Goal: Task Accomplishment & Management: Manage account settings

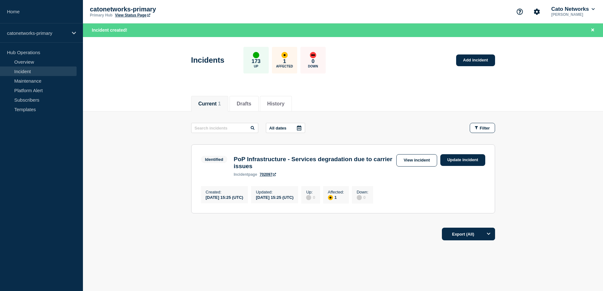
click at [466, 177] on div "Identified PoP Infrastructure - Services degradation due to carrier issues inci…" at bounding box center [343, 165] width 284 height 22
click at [466, 162] on link "Update incident" at bounding box center [463, 160] width 45 height 12
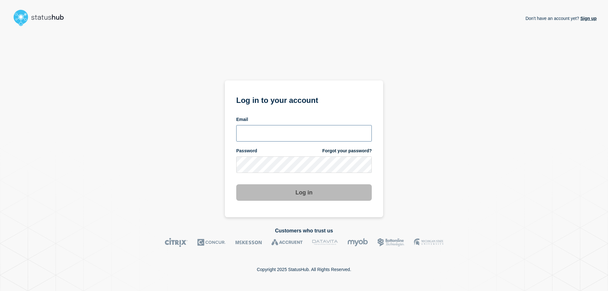
type input "[EMAIL_ADDRESS][PERSON_NAME][DOMAIN_NAME]"
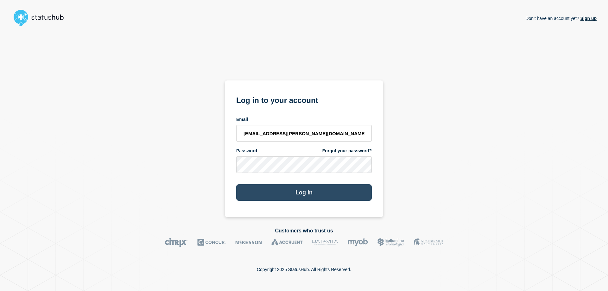
click at [317, 191] on button "Log in" at bounding box center [304, 192] width 136 height 16
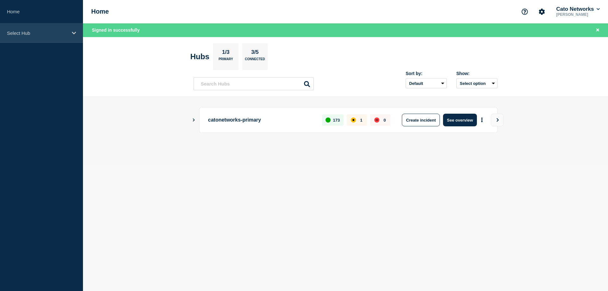
click at [30, 30] on p "Select Hub" at bounding box center [37, 32] width 61 height 5
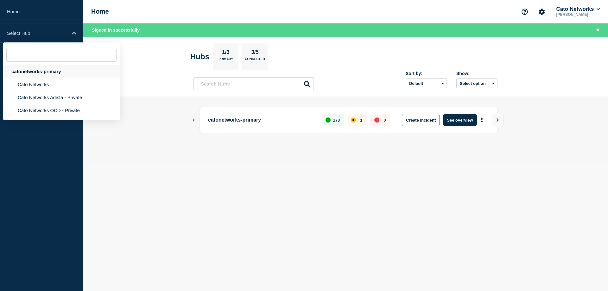
click at [47, 73] on div "catonetworks-primary" at bounding box center [61, 71] width 117 height 13
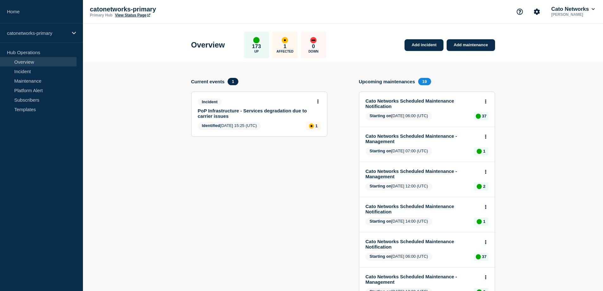
click at [255, 111] on link "PoP Infrastructure - Services degradation due to carrier issues" at bounding box center [255, 113] width 114 height 11
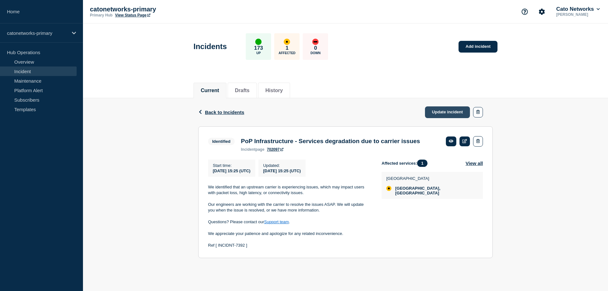
click at [458, 112] on link "Update incident" at bounding box center [447, 112] width 45 height 12
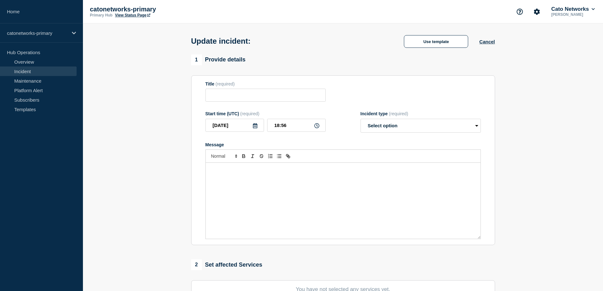
type input "PoP Infrastructure - Services degradation due to carrier issues"
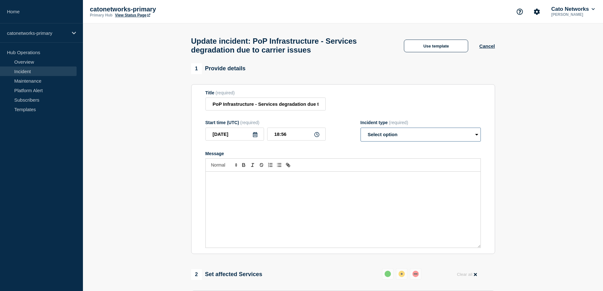
click at [428, 137] on select "Select option Investigating Identified Monitoring Resolved" at bounding box center [421, 135] width 120 height 14
select select "monitoring"
click at [361, 130] on select "Select option Investigating Identified Monitoring Resolved" at bounding box center [421, 135] width 120 height 14
click at [277, 137] on input "18:56" at bounding box center [296, 134] width 59 height 13
type input "16:56"
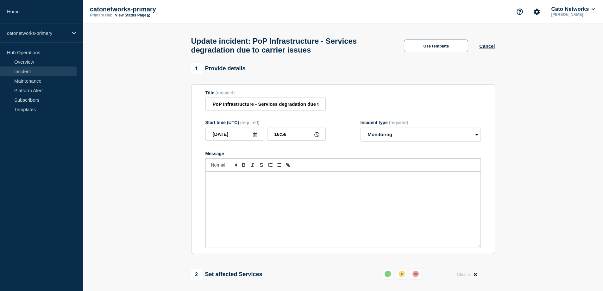
click at [159, 166] on section "1 Provide details Title (required) PoP Infrastructure - Services degradation du…" at bounding box center [343, 286] width 520 height 447
click at [265, 193] on div "Message" at bounding box center [343, 210] width 275 height 76
click at [449, 43] on button "Use template" at bounding box center [436, 46] width 64 height 13
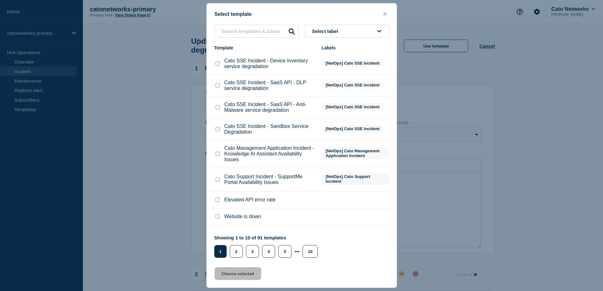
click at [331, 30] on span "Select label" at bounding box center [326, 31] width 29 height 5
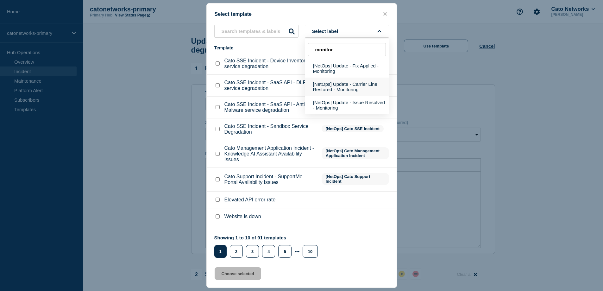
type input "monitor"
click at [345, 87] on button "[NetOps] Update - Carrier Line Restored - Monitoring" at bounding box center [347, 87] width 84 height 18
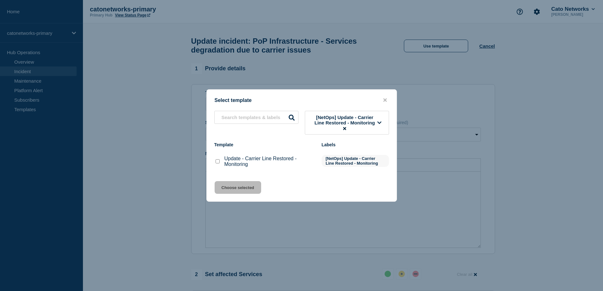
click at [217, 161] on input "Update - Carrier Line Restored - Monitoring checkbox" at bounding box center [218, 161] width 4 height 4
checkbox input "true"
click at [250, 188] on button "Choose selected" at bounding box center [238, 187] width 47 height 13
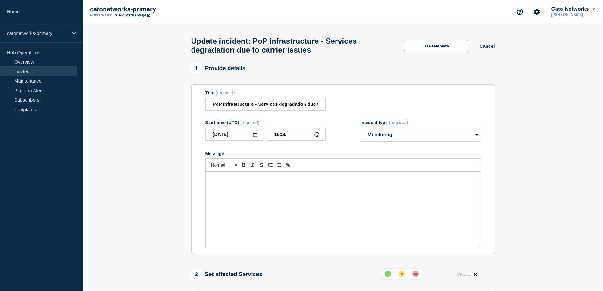
radio input "false"
radio input "true"
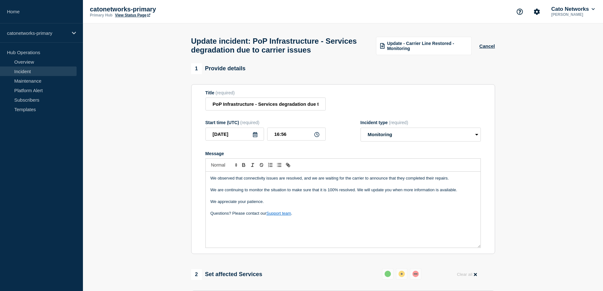
click at [281, 231] on div "We observed that connectivity issues are resolved, and we are waiting for the c…" at bounding box center [343, 210] width 275 height 76
click at [315, 216] on p "Questions? Please contact our Support team ." at bounding box center [343, 214] width 265 height 6
click at [233, 228] on p "[ REF :" at bounding box center [343, 225] width 265 height 6
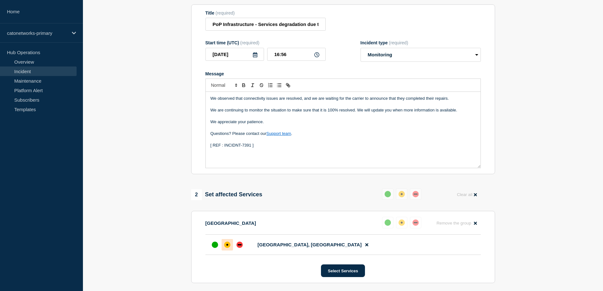
scroll to position [95, 0]
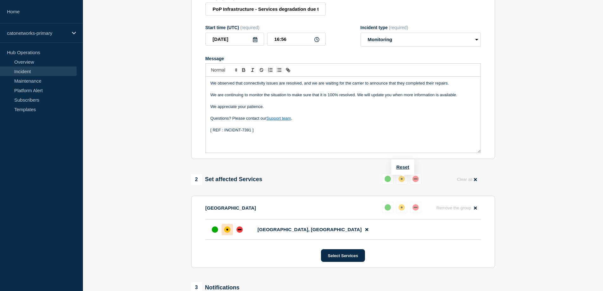
click at [389, 182] on div "up" at bounding box center [388, 179] width 6 height 6
click at [385, 213] on button at bounding box center [387, 207] width 11 height 11
click at [388, 211] on div "up" at bounding box center [388, 207] width 6 height 6
click at [217, 233] on div "up" at bounding box center [215, 229] width 6 height 6
click at [402, 198] on button "Reset" at bounding box center [403, 195] width 13 height 5
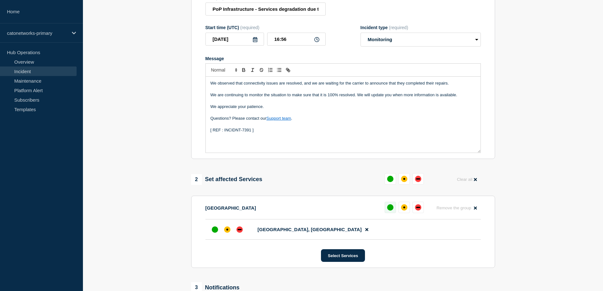
click at [390, 211] on div "up" at bounding box center [390, 207] width 6 height 6
click at [214, 233] on div "up" at bounding box center [215, 229] width 6 height 6
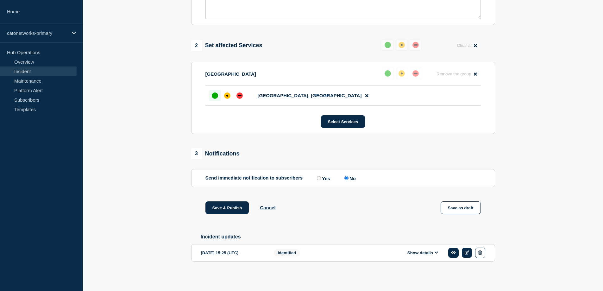
scroll to position [234, 0]
click at [349, 176] on input "No" at bounding box center [347, 178] width 4 height 4
click at [229, 208] on button "Save & Publish" at bounding box center [228, 207] width 44 height 13
